Goal: Transaction & Acquisition: Purchase product/service

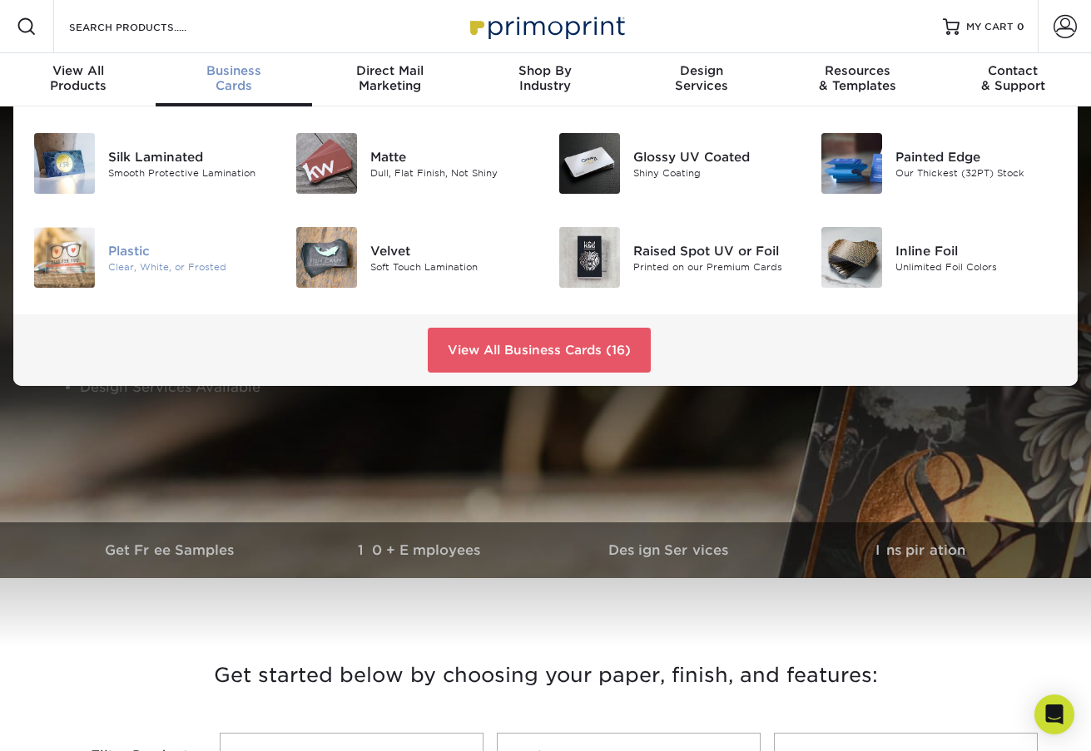
click at [185, 265] on div "Clear, White, or Frosted" at bounding box center [189, 267] width 162 height 14
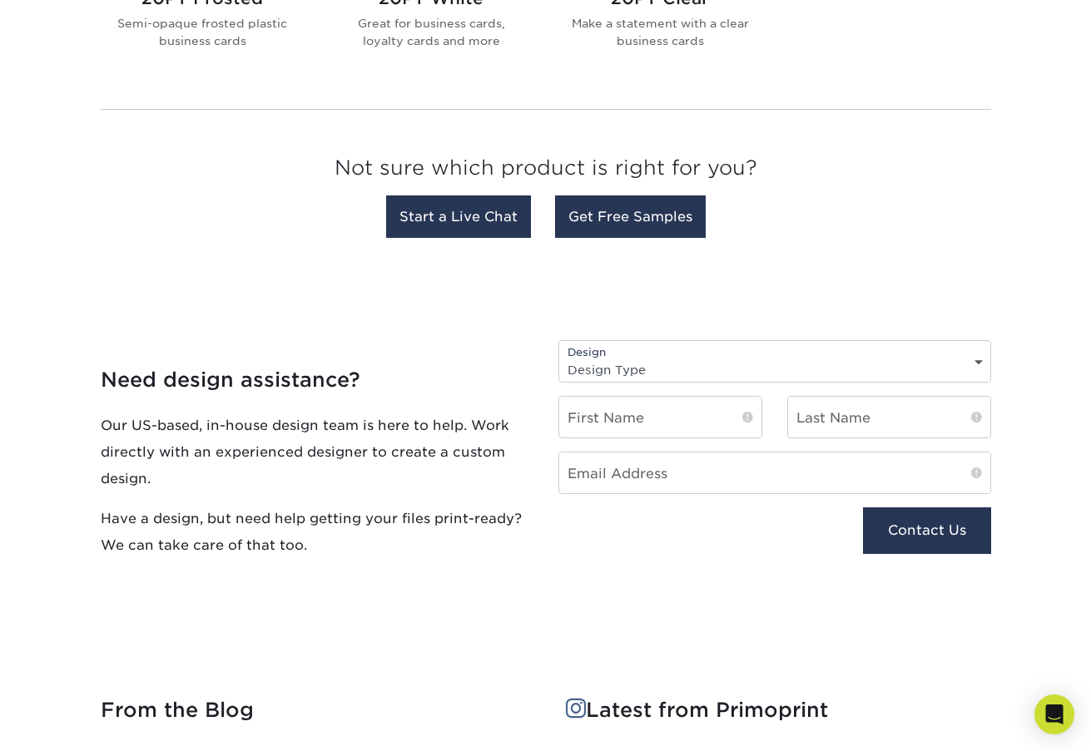
scroll to position [898, 0]
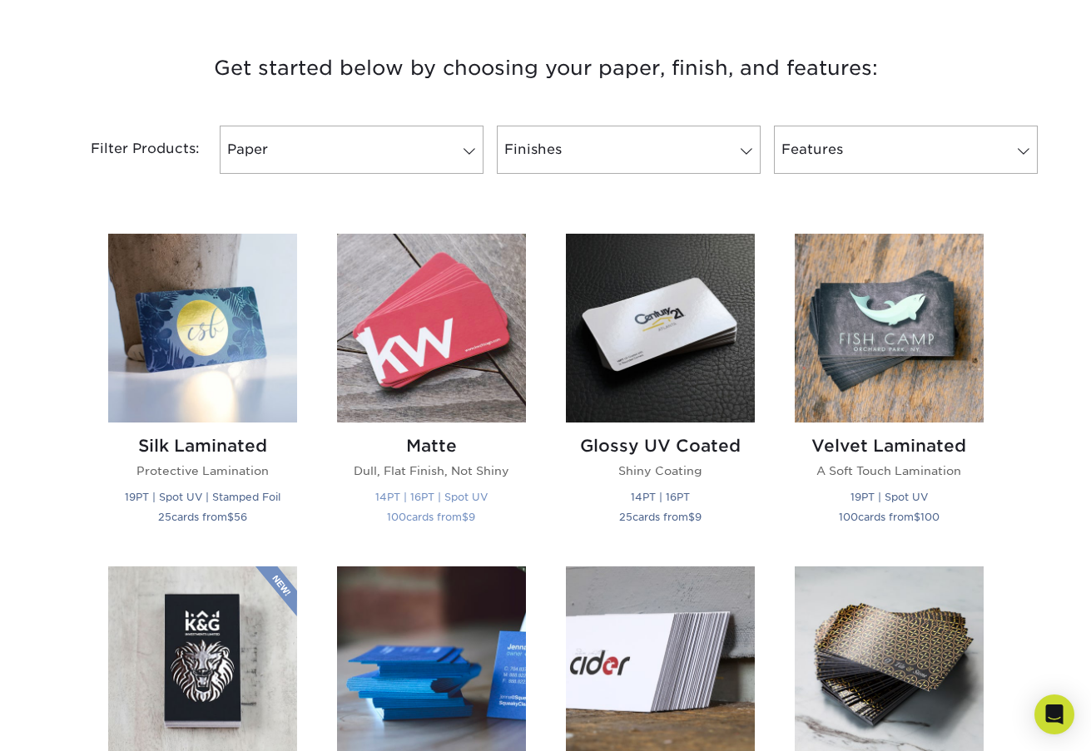
scroll to position [600, 0]
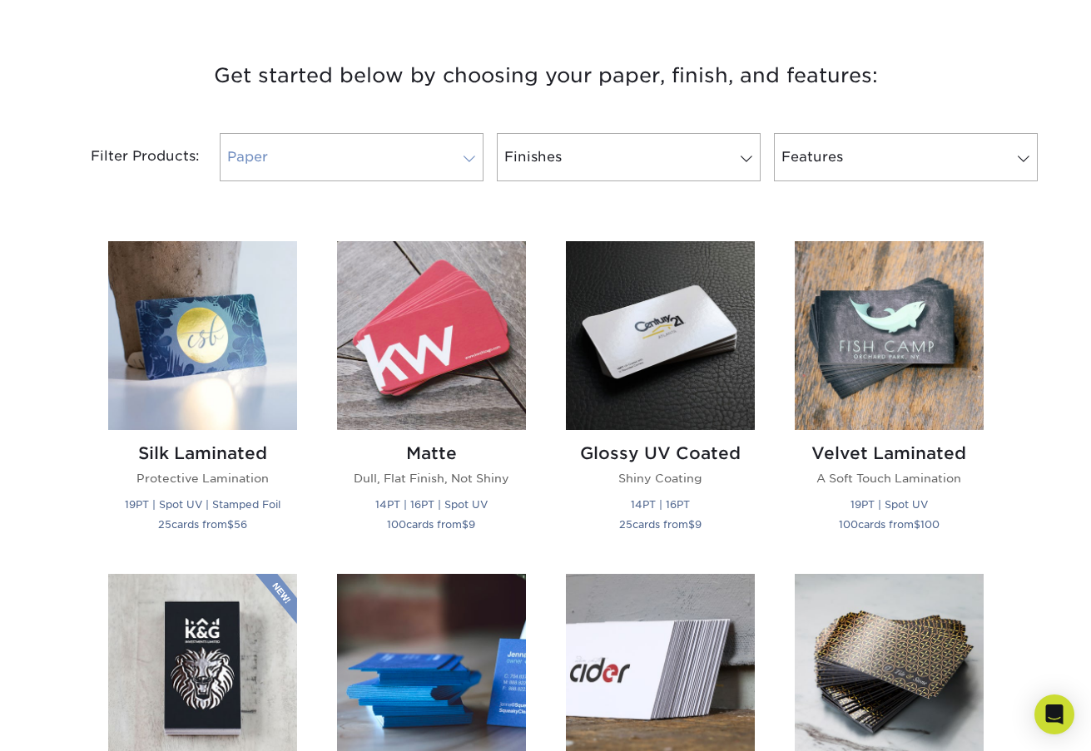
click at [395, 149] on link "Paper" at bounding box center [352, 157] width 264 height 48
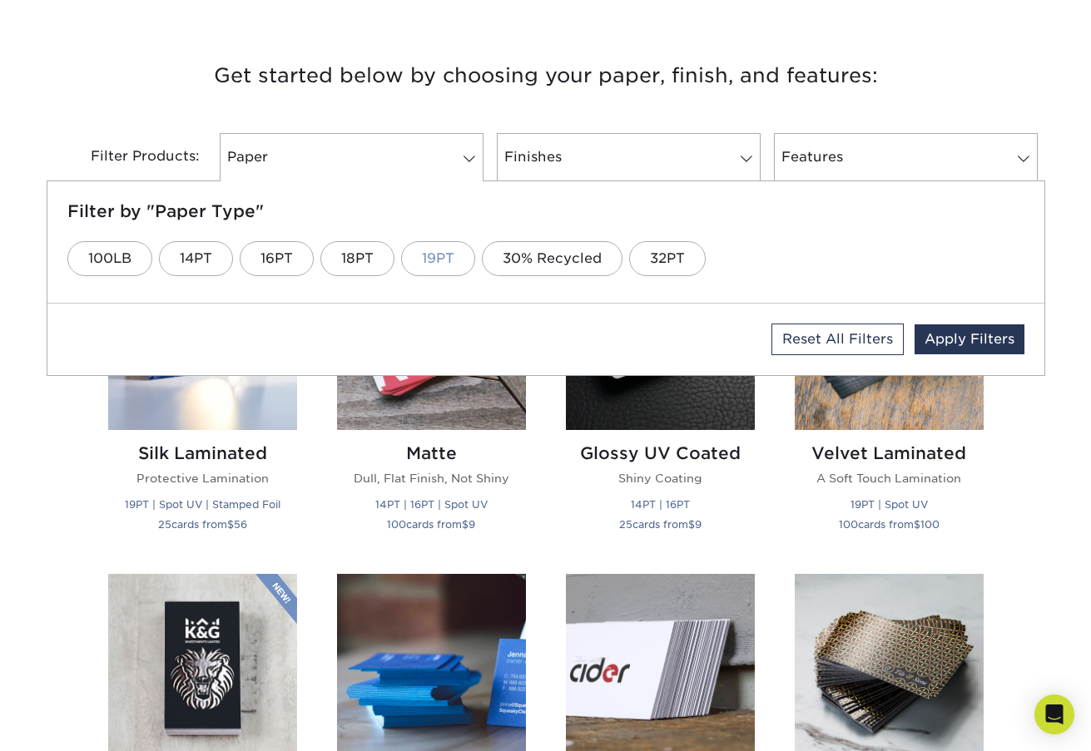
click at [459, 261] on link "19PT" at bounding box center [438, 258] width 74 height 35
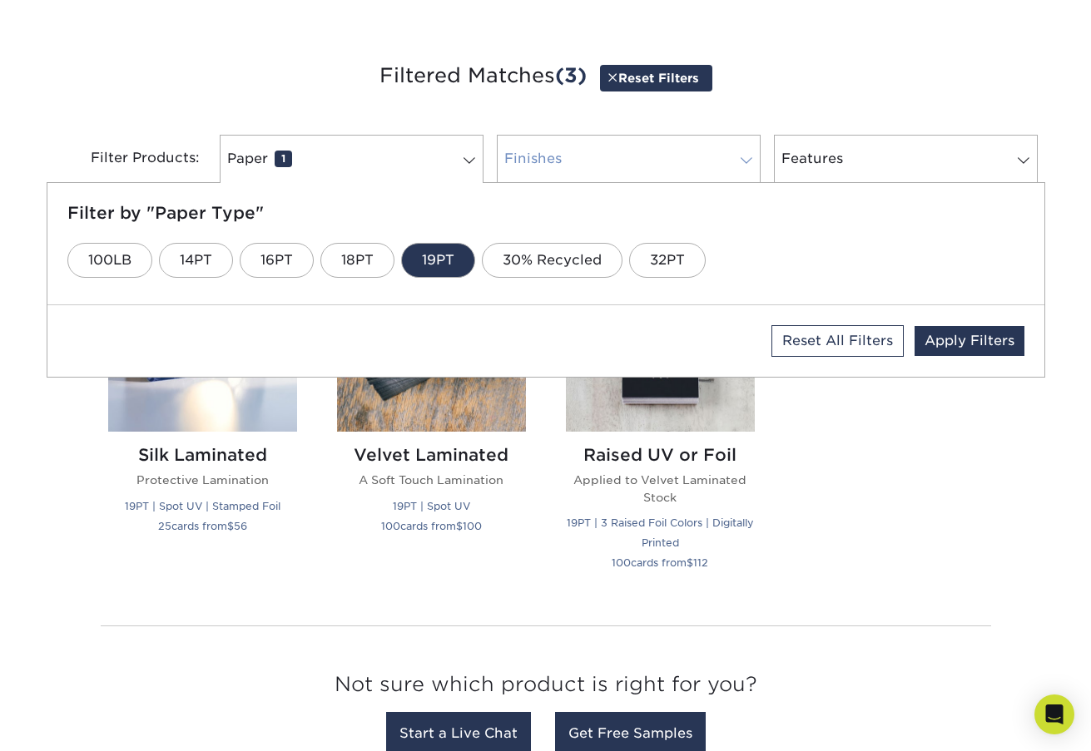
click at [612, 173] on link "Finishes 0" at bounding box center [629, 159] width 264 height 48
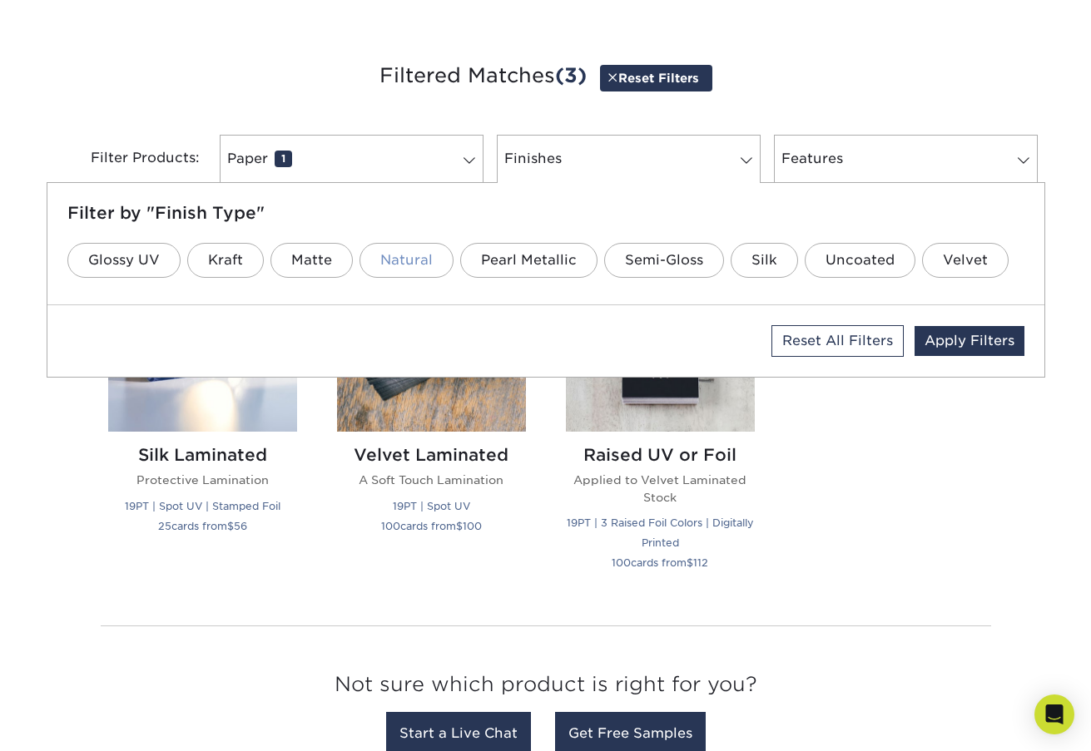
click at [393, 256] on link "Natural" at bounding box center [406, 260] width 94 height 35
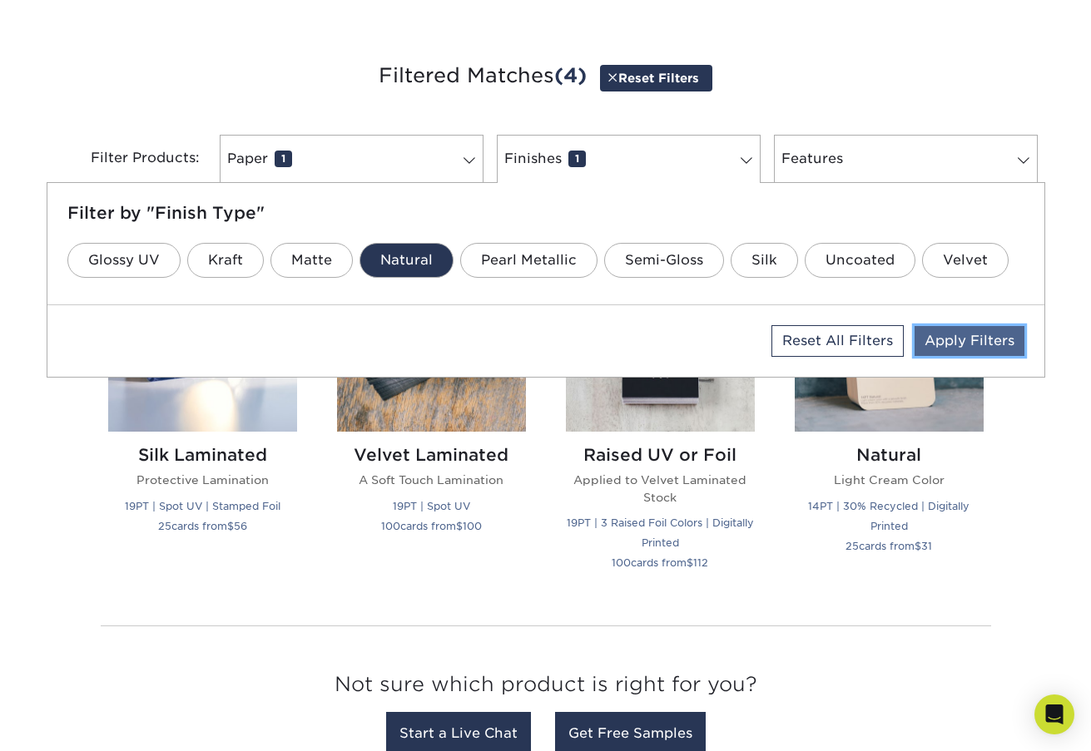
click at [937, 352] on link "Apply Filters" at bounding box center [969, 341] width 110 height 30
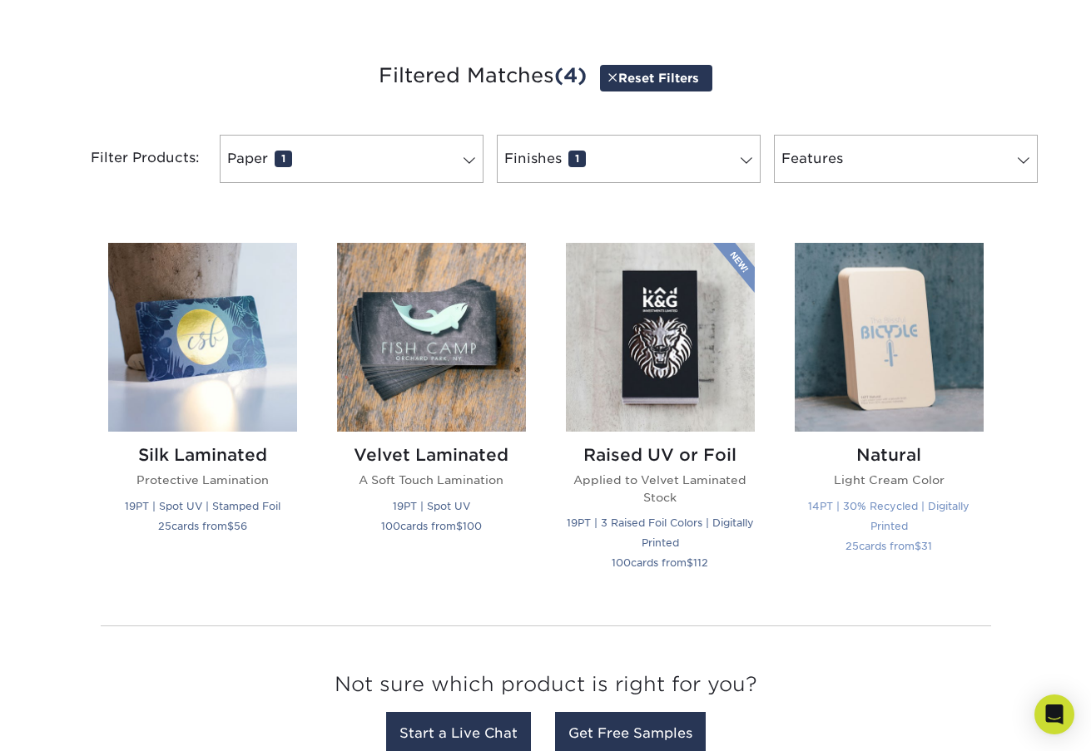
click at [963, 360] on img at bounding box center [888, 337] width 189 height 189
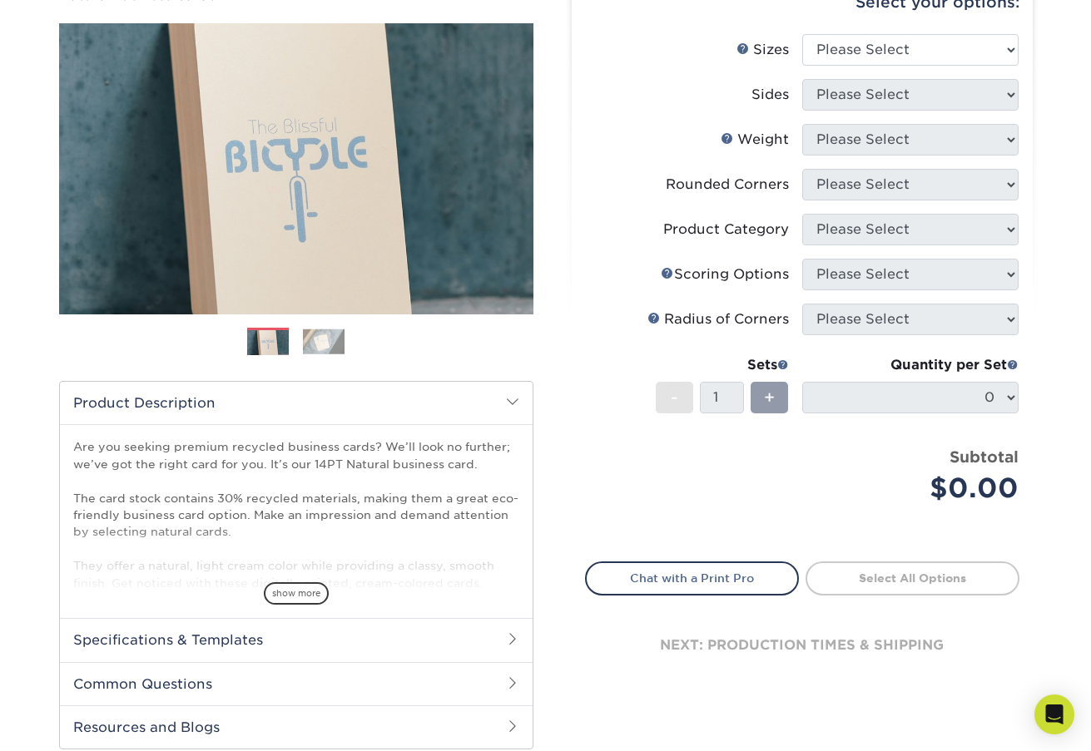
scroll to position [189, 0]
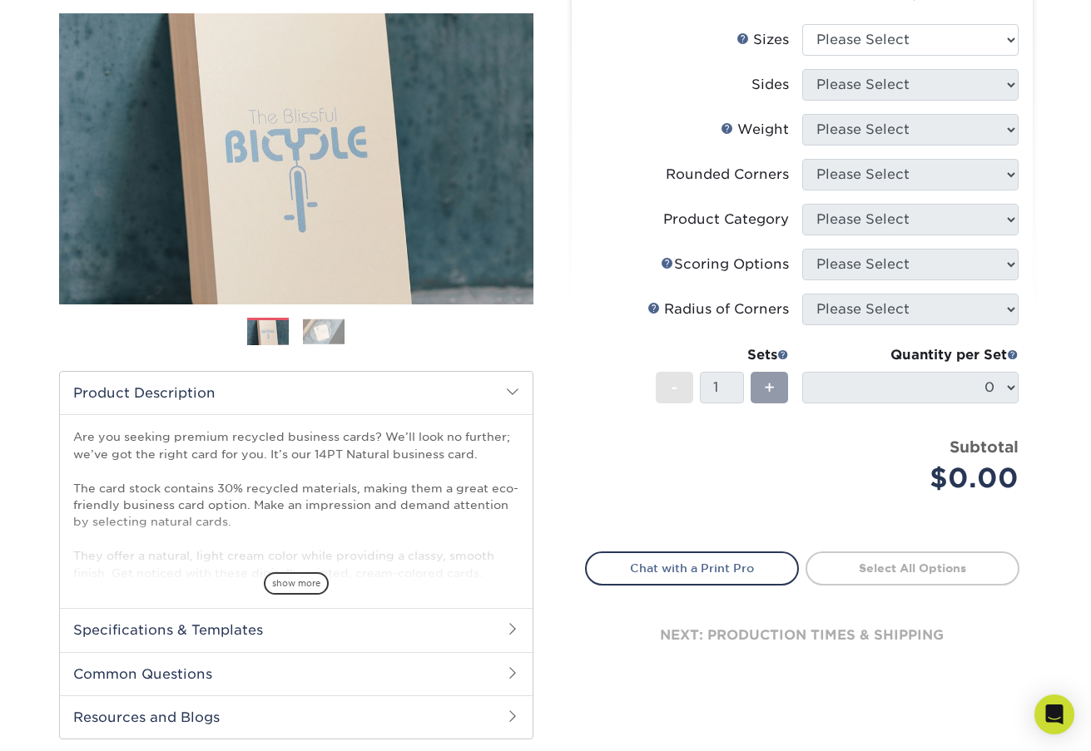
click at [335, 320] on img at bounding box center [324, 332] width 42 height 26
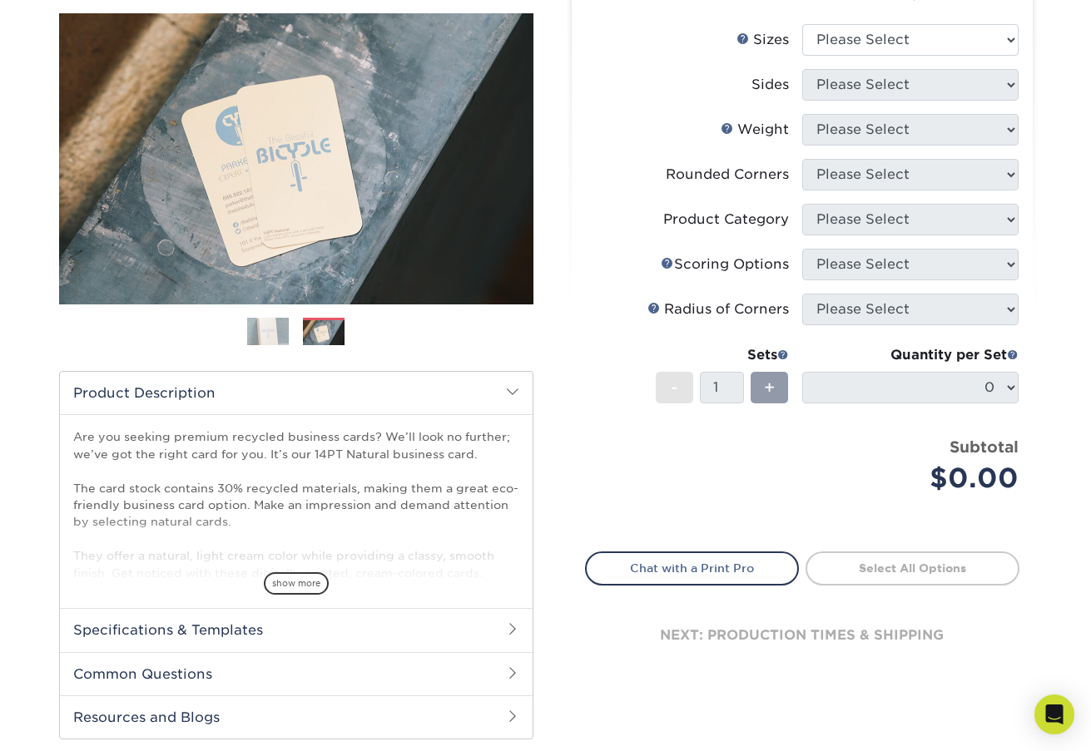
click at [269, 327] on img at bounding box center [268, 332] width 42 height 42
